Goal: Task Accomplishment & Management: Use online tool/utility

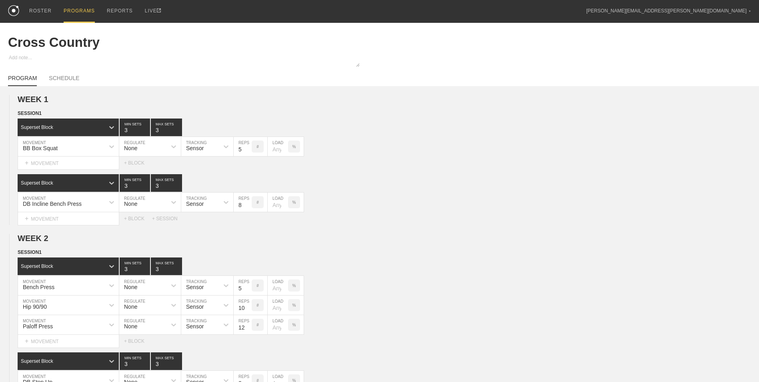
click at [71, 9] on div "PROGRAMS" at bounding box center [79, 11] width 31 height 23
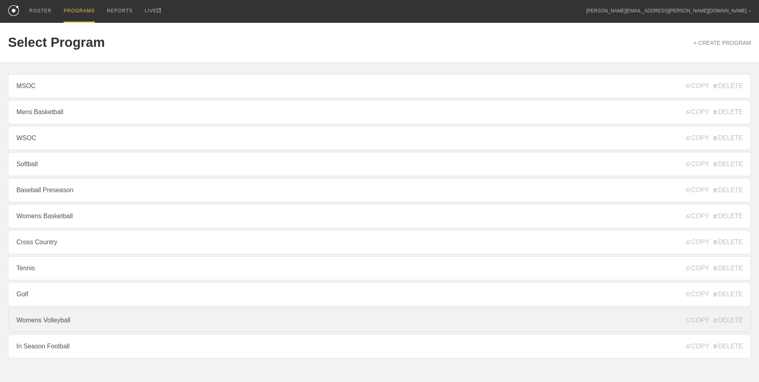
click at [116, 326] on link "Womens Volleyball" at bounding box center [379, 320] width 743 height 24
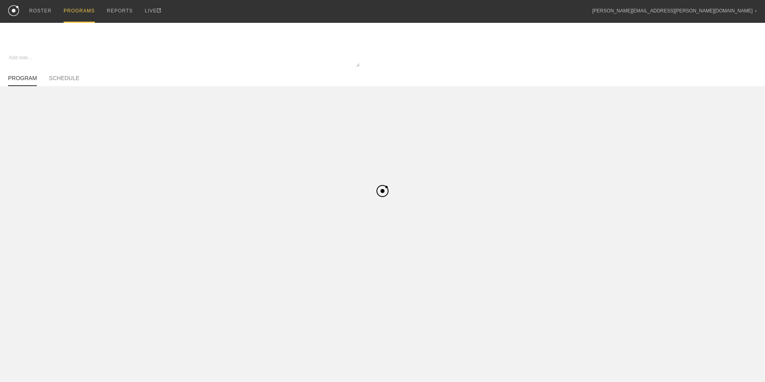
type textarea "x"
type input "Womens Volleyball"
type textarea "In Season"
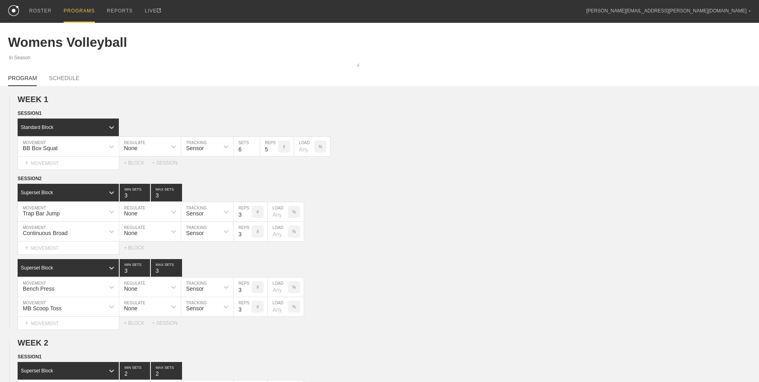
click at [64, 10] on div "PROGRAMS" at bounding box center [79, 11] width 31 height 23
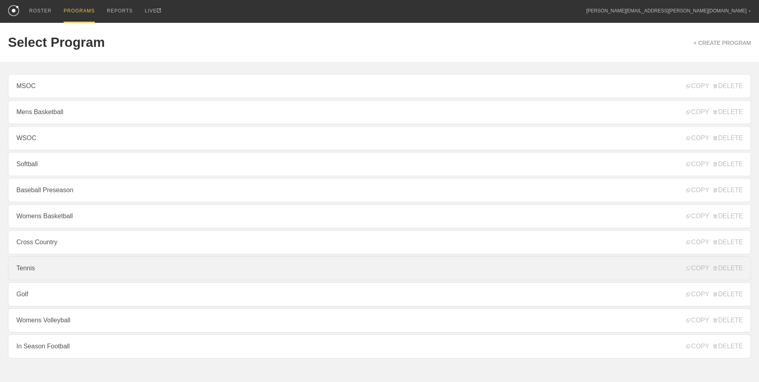
scroll to position [21, 0]
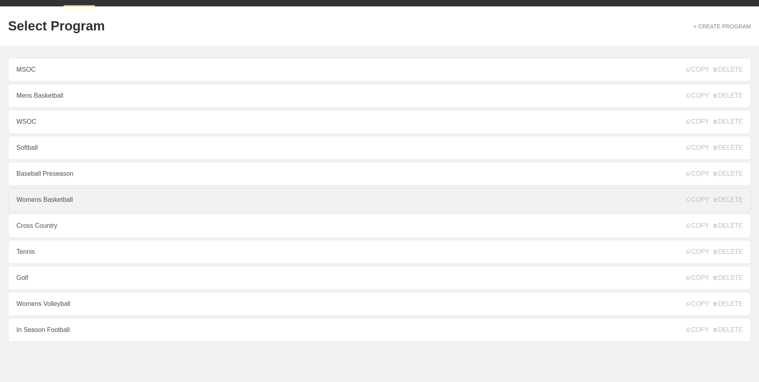
click at [59, 204] on link "Womens Basketball" at bounding box center [379, 200] width 743 height 24
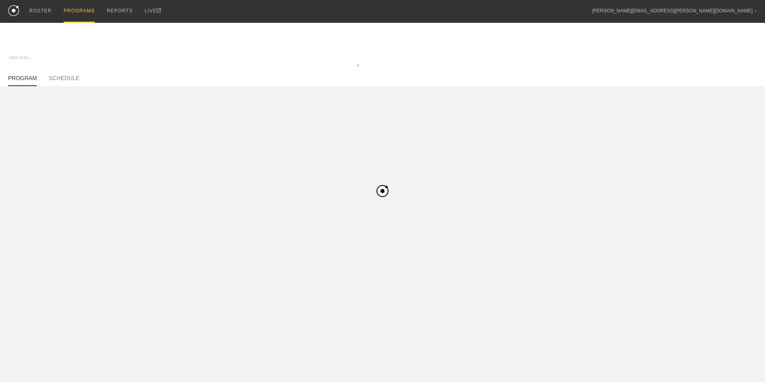
type textarea "x"
type input "Womens Basketball"
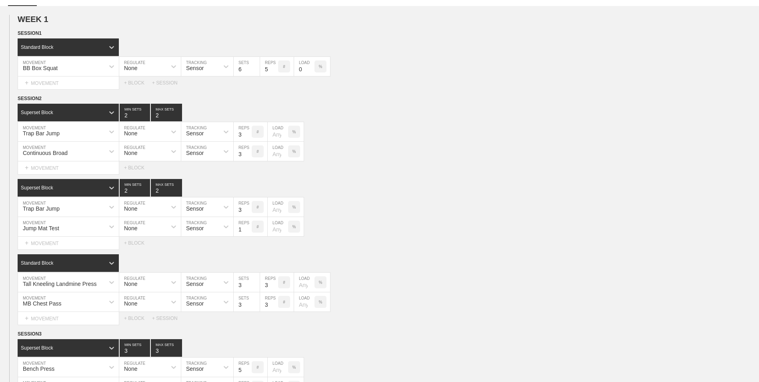
scroll to position [120, 0]
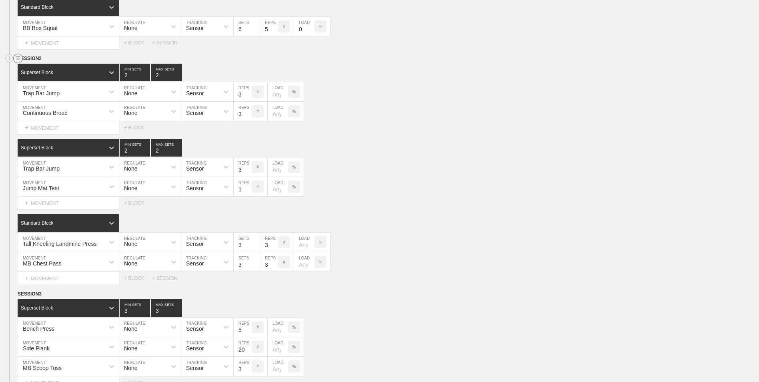
click at [17, 58] on circle at bounding box center [18, 58] width 9 height 9
click at [52, 66] on div "DUPLICATE" at bounding box center [56, 69] width 64 height 12
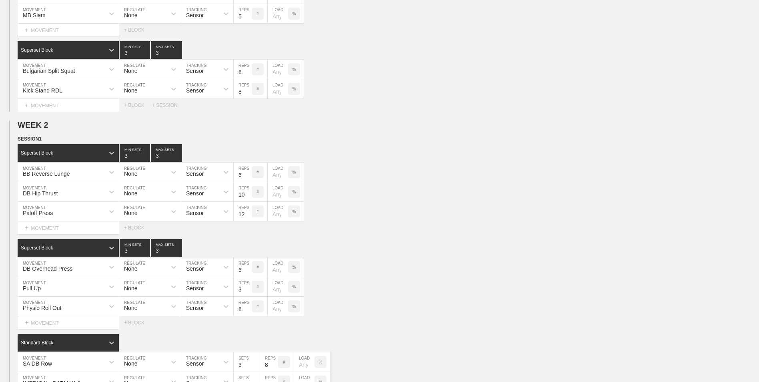
scroll to position [893, 0]
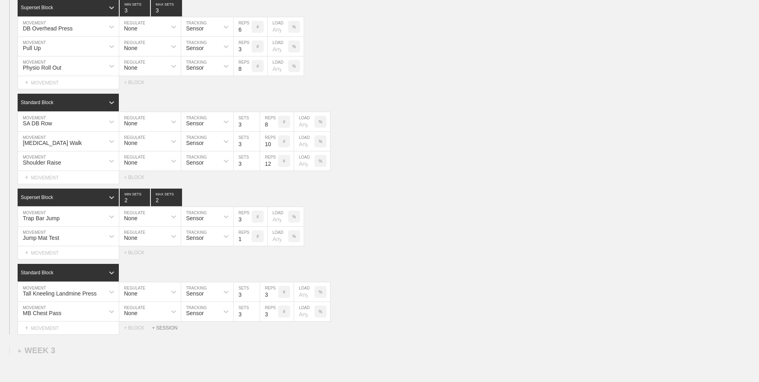
click at [164, 330] on div "+ SESSION" at bounding box center [168, 328] width 32 height 6
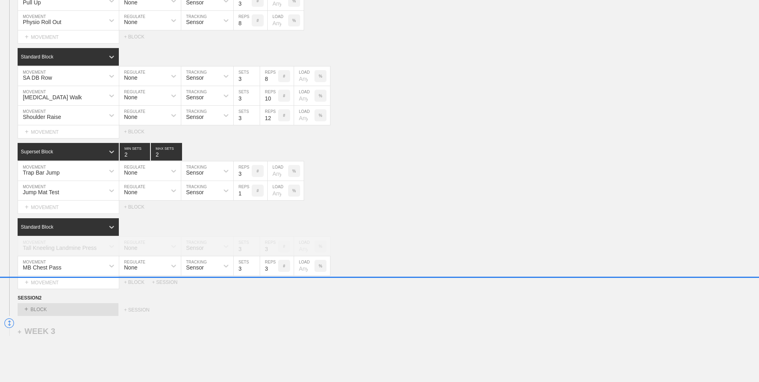
scroll to position [956, 0]
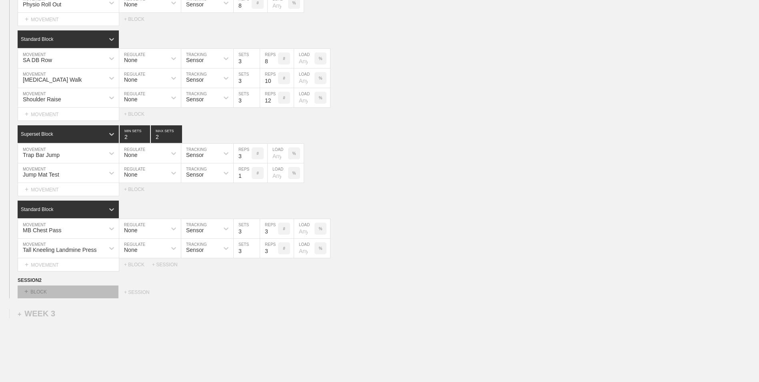
click at [44, 293] on div "+ BLOCK" at bounding box center [68, 291] width 101 height 13
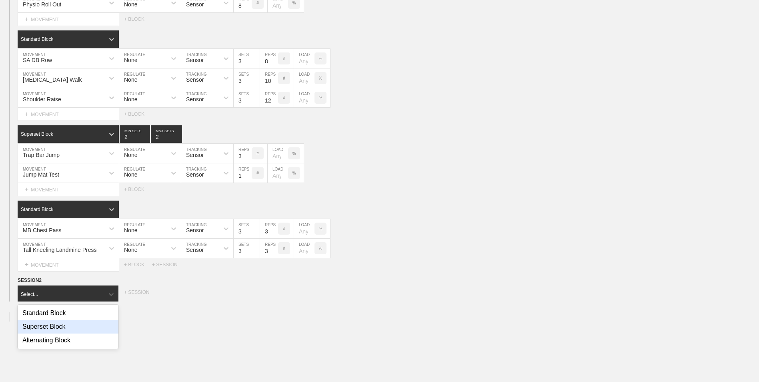
click at [50, 329] on div "Superset Block" at bounding box center [68, 327] width 101 height 14
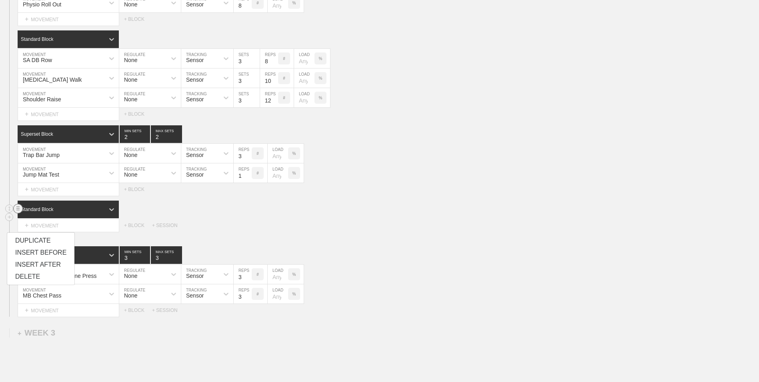
click at [18, 212] on circle at bounding box center [18, 208] width 9 height 9
click at [47, 223] on div "Standard Block DUPLICATE DELETE Select... MOVEMENT + MOVEMENT + BLOCK + SESSION" at bounding box center [379, 216] width 759 height 31
click at [18, 208] on line at bounding box center [17, 208] width 3 height 0
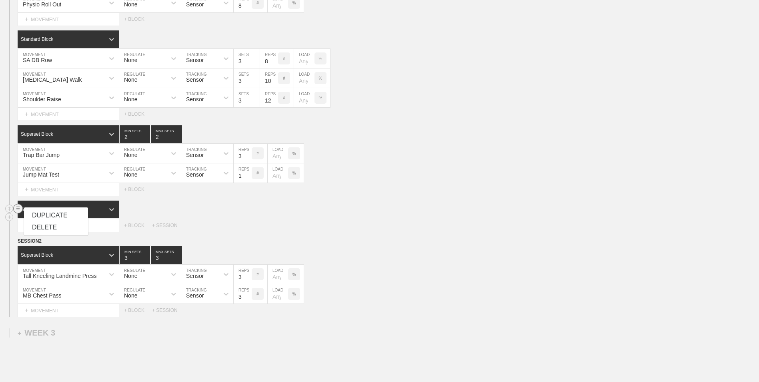
click at [44, 228] on div "DELETE" at bounding box center [56, 227] width 64 height 12
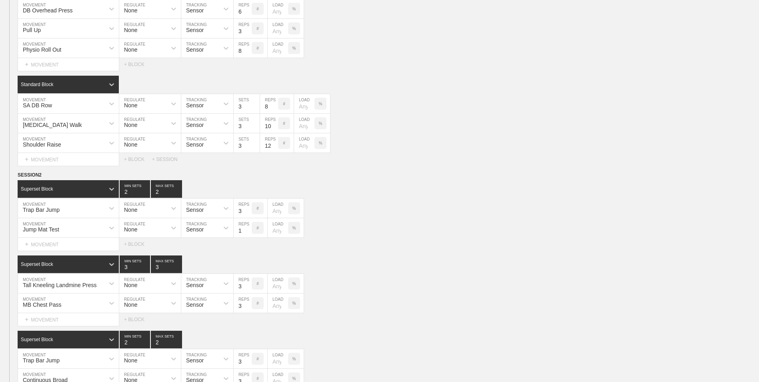
scroll to position [893, 0]
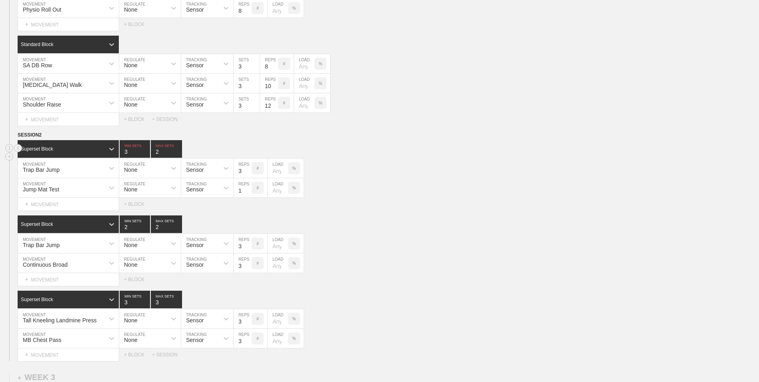
type input "3"
click at [144, 150] on input "3" at bounding box center [135, 149] width 30 height 18
type input "3"
click at [177, 150] on input "3" at bounding box center [166, 149] width 31 height 18
click at [11, 244] on circle at bounding box center [9, 242] width 9 height 9
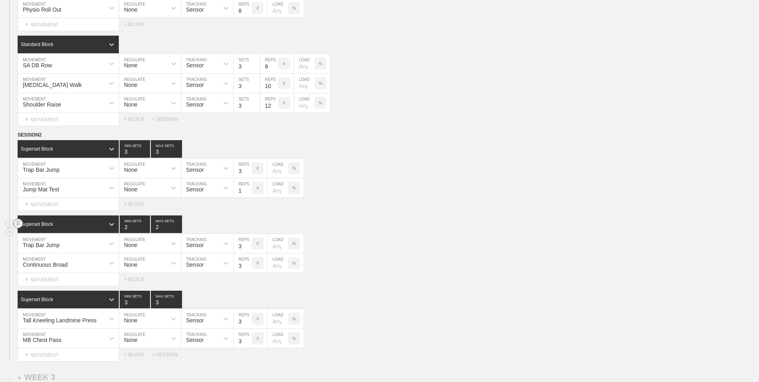
click at [19, 221] on circle at bounding box center [18, 223] width 9 height 9
click at [44, 239] on div "DELETE" at bounding box center [56, 242] width 64 height 12
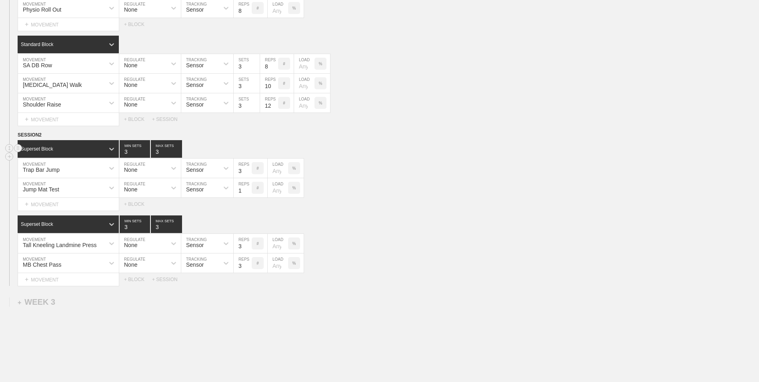
type input "4"
click at [146, 150] on input "4" at bounding box center [135, 149] width 30 height 18
click at [63, 245] on div "Tall Kneeling Landmine Press" at bounding box center [60, 245] width 74 height 6
type input "BB Push Jerk"
click at [79, 269] on div "Create "BB Push Jerk"" at bounding box center [68, 265] width 101 height 14
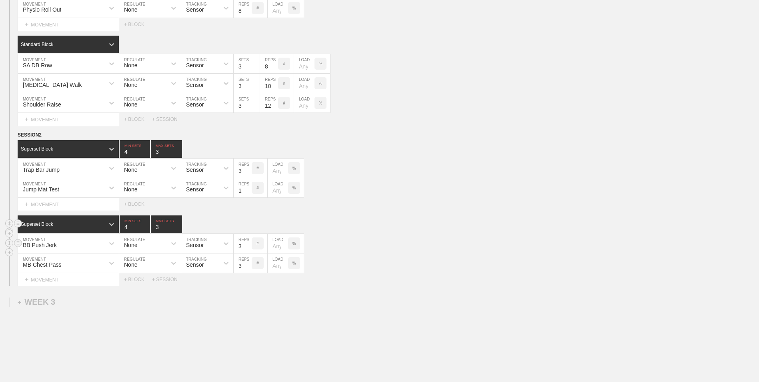
type input "4"
click at [148, 227] on input "4" at bounding box center [135, 224] width 30 height 18
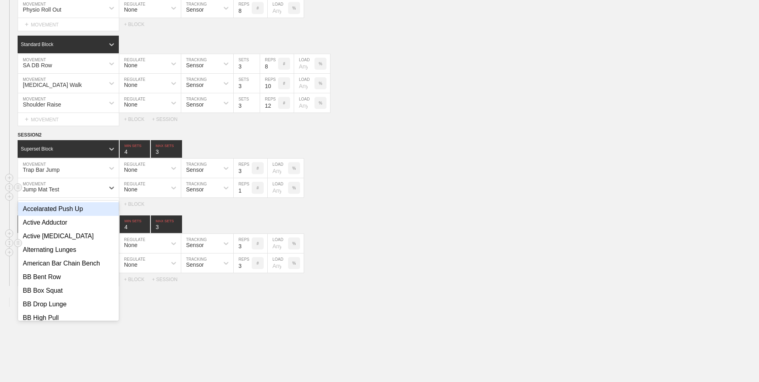
click at [47, 186] on div "Jump Mat Test" at bounding box center [61, 188] width 86 height 14
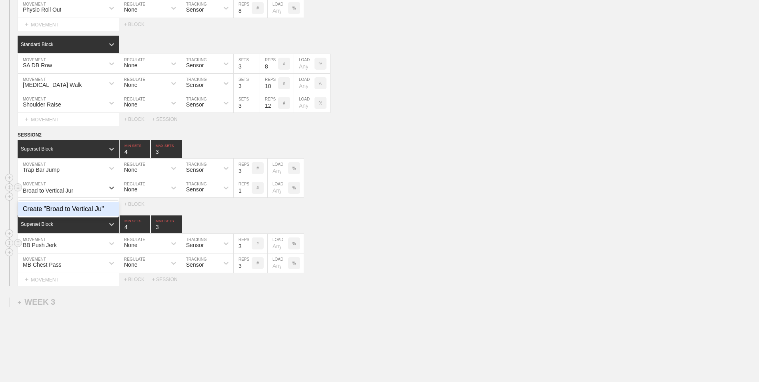
type input "Broad to Vertical Jump"
click at [60, 211] on div "Create "Broad to Vertical Jump"" at bounding box center [68, 209] width 101 height 14
click at [249, 190] on input "2" at bounding box center [243, 187] width 18 height 19
type input "3"
click at [249, 190] on input "3" at bounding box center [243, 187] width 18 height 19
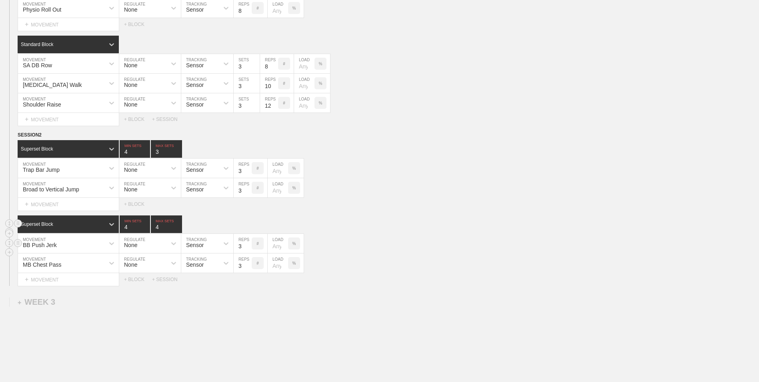
type input "4"
click at [179, 226] on input "4" at bounding box center [166, 224] width 31 height 18
type input "4"
click at [178, 151] on input "4" at bounding box center [166, 149] width 31 height 18
click at [71, 170] on div "Trap Bar Jump" at bounding box center [61, 168] width 86 height 14
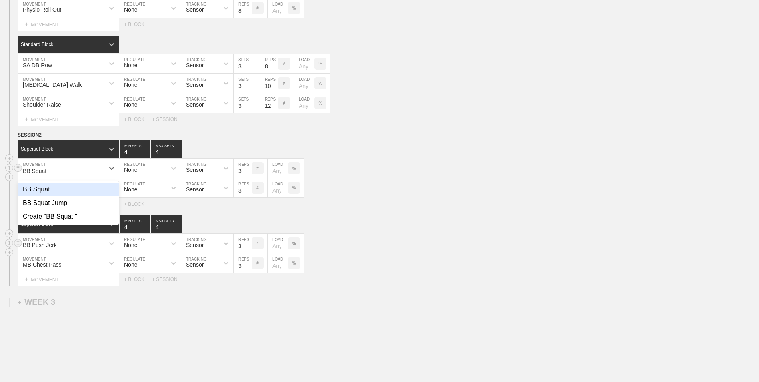
type input "BB Squat"
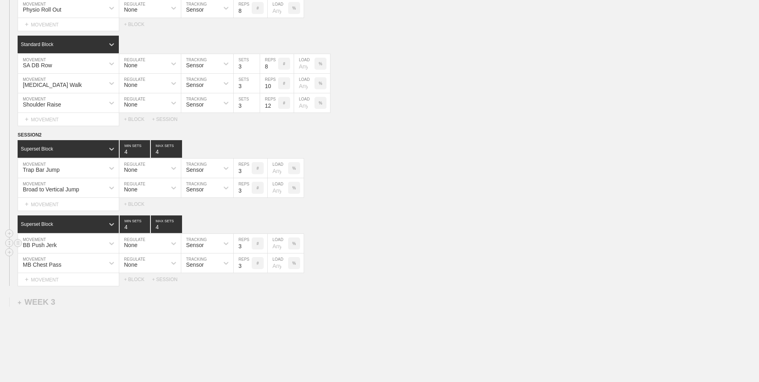
click at [659, 130] on div "WEEK 2 DUPLICATE DELETE SESSION 1 Superset Block 3 MIN SETS 3 MAX SETS DUPLICAT…" at bounding box center [379, 53] width 759 height 463
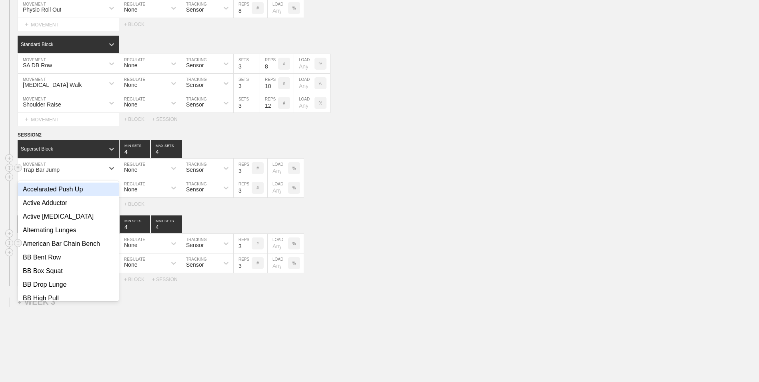
click at [53, 171] on div "Trap Bar Jump" at bounding box center [41, 169] width 37 height 6
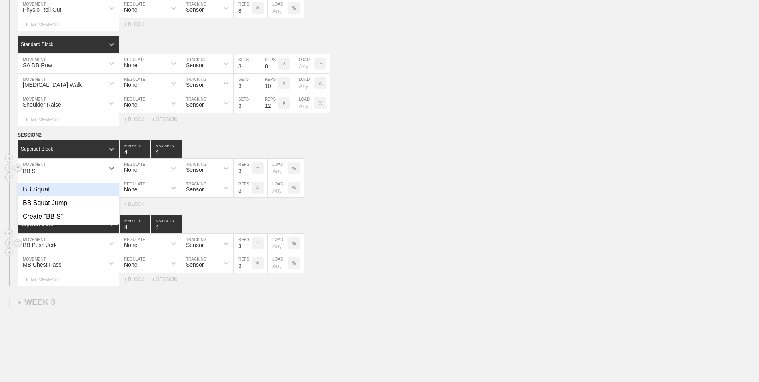
type input "BB Sq"
click at [62, 208] on div "BB Squat Jump" at bounding box center [68, 203] width 101 height 14
